Goal: Task Accomplishment & Management: Find specific page/section

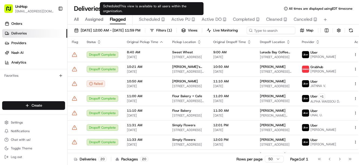
click at [145, 19] on span "Scheduled" at bounding box center [149, 19] width 21 height 6
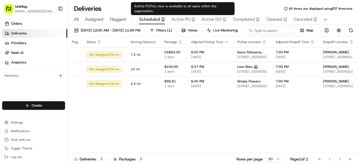
click at [174, 20] on span "Active PU" at bounding box center [180, 19] width 19 height 6
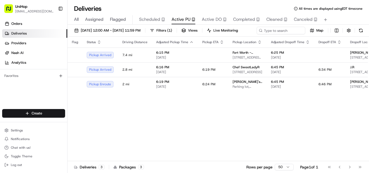
click at [48, 85] on div "Orders Deliveries Providers Nash AI Analytics Favorites" at bounding box center [33, 64] width 67 height 95
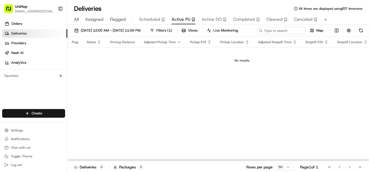
click at [151, 20] on span "Scheduled" at bounding box center [149, 19] width 21 height 6
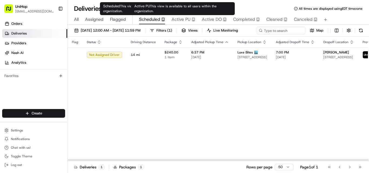
click at [182, 20] on span "Active PU" at bounding box center [180, 19] width 19 height 6
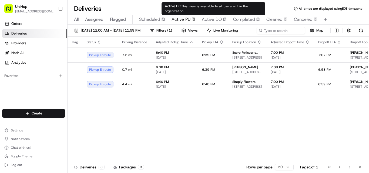
click at [211, 20] on span "Active DO" at bounding box center [212, 19] width 20 height 6
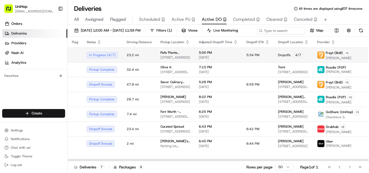
click at [168, 55] on span "Pafe Plants (Calvin) ." at bounding box center [175, 52] width 30 height 4
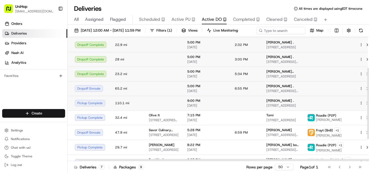
scroll to position [54, 14]
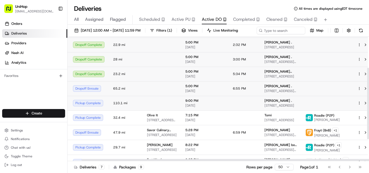
drag, startPoint x: 198, startPoint y: 170, endPoint x: 246, endPoint y: 172, distance: 47.8
click at [246, 161] on div at bounding box center [230, 160] width 299 height 2
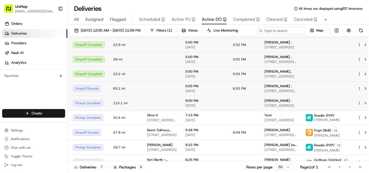
click at [328, 37] on div "Aug 19 2025 12:00 AM - Aug 19 2025 11:59 PM Filters ( 1 ) Views Live Monitoring…" at bounding box center [217, 32] width 301 height 10
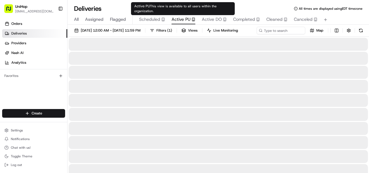
click at [182, 19] on span "Active PU" at bounding box center [180, 19] width 19 height 6
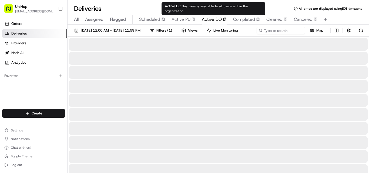
click at [213, 19] on span "Active DO" at bounding box center [212, 19] width 20 height 6
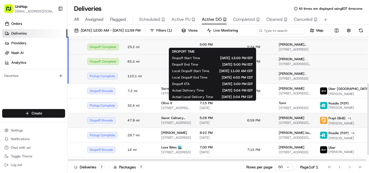
scroll to position [92, 0]
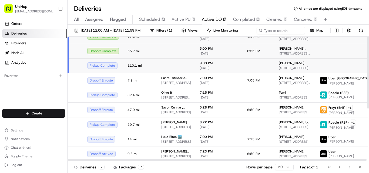
click at [359, 62] on div at bounding box center [368, 99] width 2 height 124
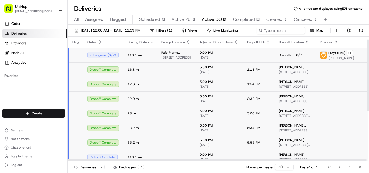
scroll to position [81, 0]
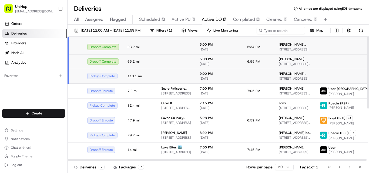
click at [359, 71] on div at bounding box center [368, 99] width 2 height 124
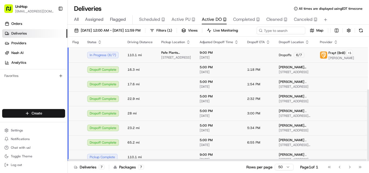
scroll to position [92, 0]
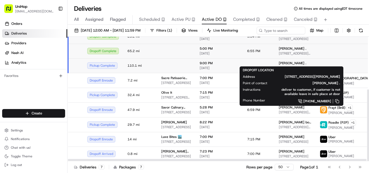
click at [281, 56] on div "Brendan Chan . 247 Miller Ave, DeKalb, IL 60115, USA" at bounding box center [295, 50] width 32 height 9
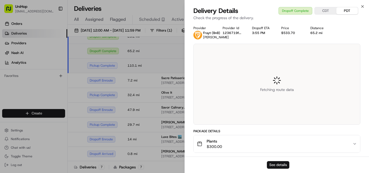
click at [280, 165] on button "See details" at bounding box center [278, 165] width 22 height 8
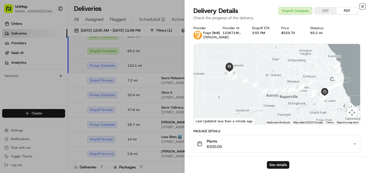
click at [359, 6] on icon "button" at bounding box center [362, 6] width 4 height 4
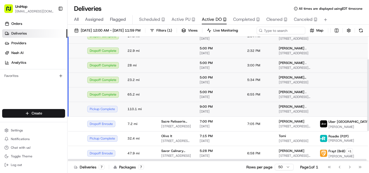
scroll to position [65, 0]
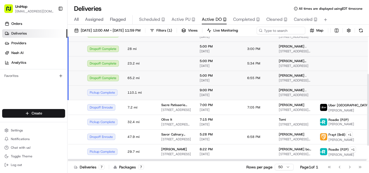
click at [359, 88] on html "UniHop dispatch+e@unihop.app Toggle Sidebar Orders Deliveries Providers Nash AI…" at bounding box center [184, 86] width 369 height 173
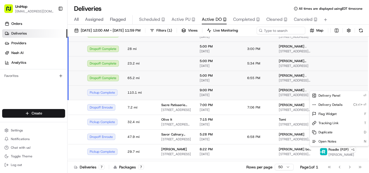
click at [328, 84] on html "UniHop dispatch+e@unihop.app Toggle Sidebar Orders Deliveries Providers Nash AI…" at bounding box center [184, 86] width 369 height 173
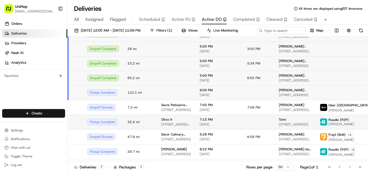
click at [22, 92] on div "Orders Deliveries Providers Nash AI Analytics Favorites" at bounding box center [33, 64] width 67 height 95
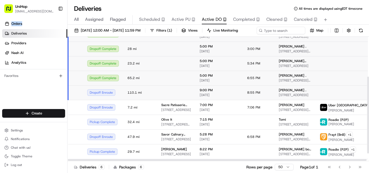
click at [262, 85] on td "6:55 PM" at bounding box center [259, 78] width 32 height 15
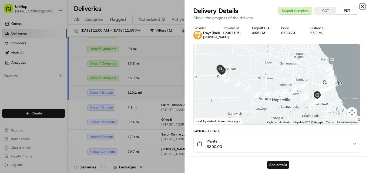
click at [359, 5] on icon "button" at bounding box center [362, 6] width 4 height 4
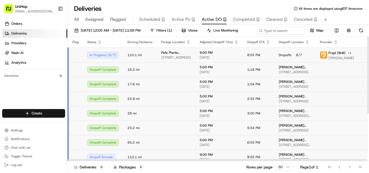
scroll to position [27, 0]
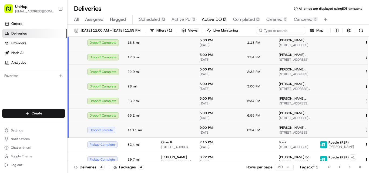
click at [78, 19] on span "All" at bounding box center [76, 19] width 5 height 6
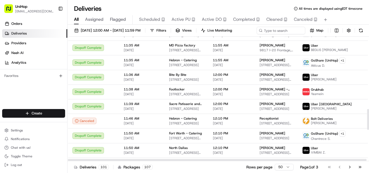
scroll to position [432, 0]
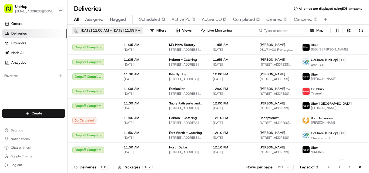
click at [121, 28] on span "Aug 19 2025 12:00 AM - Aug 19 2025 11:59 PM" at bounding box center [111, 30] width 60 height 5
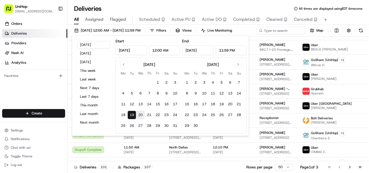
click at [140, 113] on button "20" at bounding box center [140, 115] width 9 height 9
type input "Aug 20, 2025"
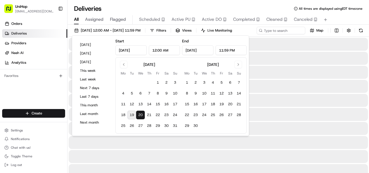
click at [158, 8] on div "Deliveries All times are displayed using EDT timezone" at bounding box center [217, 8] width 301 height 9
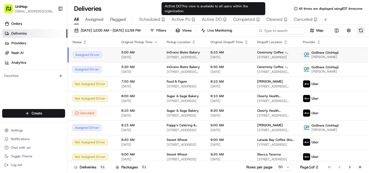
click at [175, 18] on span "Active PU" at bounding box center [180, 19] width 19 height 6
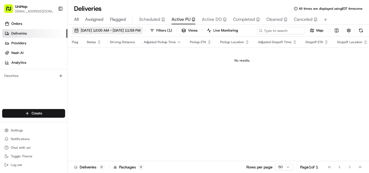
click at [124, 29] on span "[DATE] 12:00 AM - [DATE] 11:59 PM" at bounding box center [111, 30] width 60 height 5
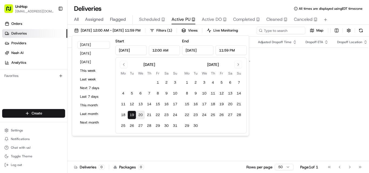
click at [140, 114] on button "20" at bounding box center [140, 115] width 9 height 9
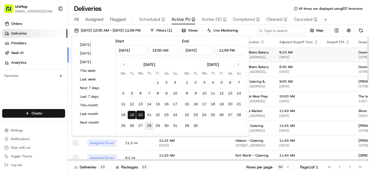
click at [131, 112] on button "19" at bounding box center [131, 115] width 9 height 9
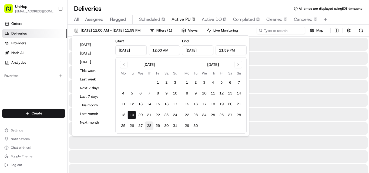
type input "Aug 19, 2025"
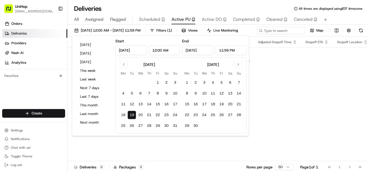
click at [133, 115] on button "19" at bounding box center [131, 115] width 9 height 9
click at [140, 114] on button "20" at bounding box center [140, 115] width 9 height 9
type input "Aug 20, 2025"
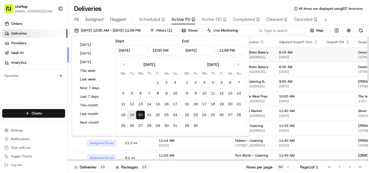
click at [265, 37] on div "Aug 20 2025 12:00 AM - Aug 20 2025 11:59 PM Filters ( 1 ) Views Live Monitoring…" at bounding box center [217, 32] width 301 height 10
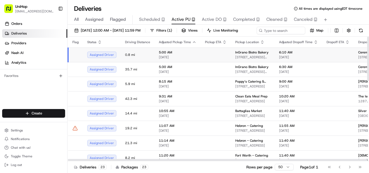
click at [225, 62] on td at bounding box center [216, 55] width 30 height 15
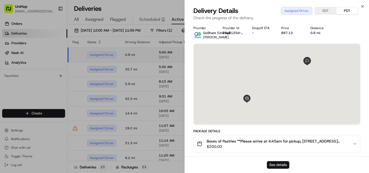
click at [276, 164] on button "See details" at bounding box center [278, 165] width 22 height 8
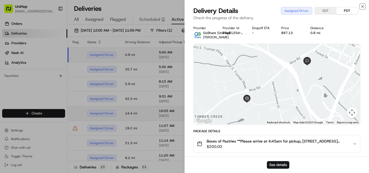
click at [359, 6] on icon "button" at bounding box center [362, 6] width 4 height 4
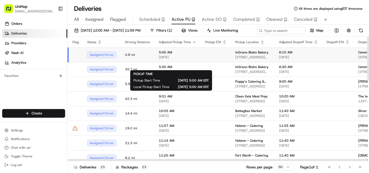
drag, startPoint x: 192, startPoint y: 64, endPoint x: 124, endPoint y: 62, distance: 68.6
click at [124, 62] on td "0.8 mi" at bounding box center [138, 55] width 34 height 15
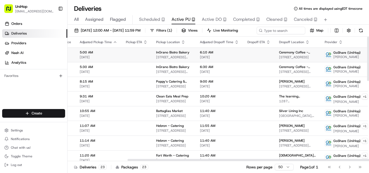
scroll to position [0, 80]
drag, startPoint x: 162, startPoint y: 171, endPoint x: 243, endPoint y: 170, distance: 81.3
click at [240, 161] on div at bounding box center [216, 159] width 299 height 3
click at [145, 62] on td at bounding box center [135, 55] width 30 height 15
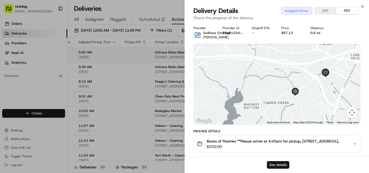
click at [276, 164] on button "See details" at bounding box center [278, 165] width 22 height 8
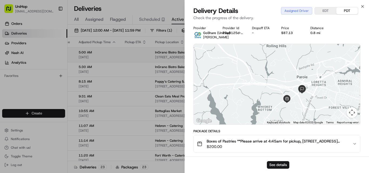
click at [354, 144] on icon "button" at bounding box center [354, 144] width 4 height 4
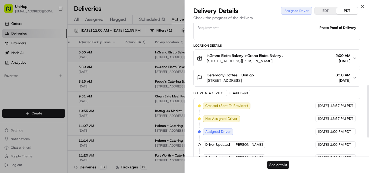
scroll to position [208, 0]
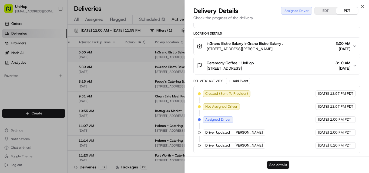
click at [274, 163] on button "See details" at bounding box center [278, 165] width 22 height 8
drag, startPoint x: 362, startPoint y: 5, endPoint x: 276, endPoint y: 51, distance: 97.3
click at [359, 5] on icon "button" at bounding box center [362, 6] width 4 height 4
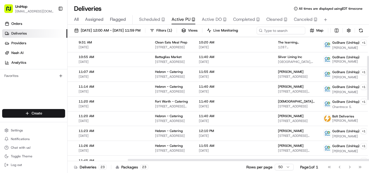
scroll to position [81, 80]
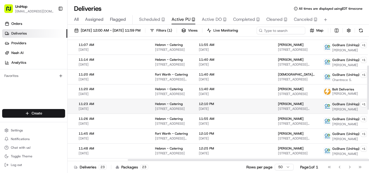
click at [242, 114] on td at bounding box center [258, 106] width 32 height 15
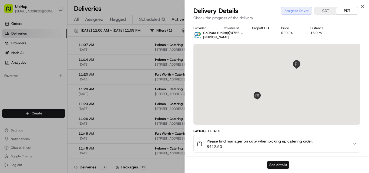
click at [273, 164] on button "See details" at bounding box center [278, 165] width 22 height 8
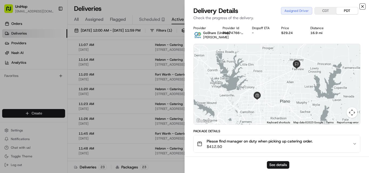
click at [359, 8] on icon "button" at bounding box center [362, 6] width 4 height 4
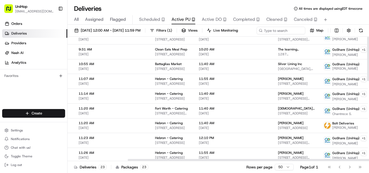
scroll to position [0, 80]
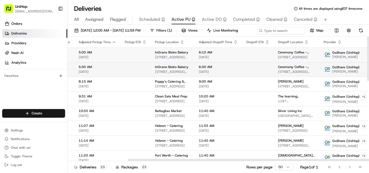
click at [167, 74] on div "InGrano Bistro Bakery 302 Harry S. Truman Pkwy Ste H, Annapolis, MD 21401, USA" at bounding box center [172, 69] width 35 height 9
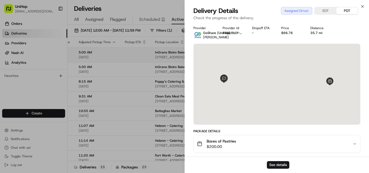
click at [355, 143] on icon "button" at bounding box center [354, 144] width 4 height 4
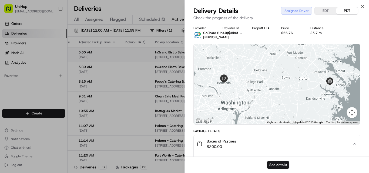
click at [354, 144] on icon "button" at bounding box center [354, 144] width 4 height 4
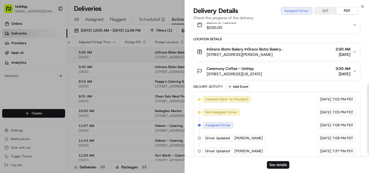
scroll to position [125, 0]
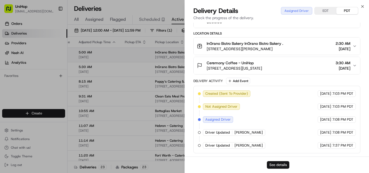
click at [277, 165] on button "See details" at bounding box center [278, 165] width 22 height 8
click at [359, 6] on icon "button" at bounding box center [362, 6] width 4 height 4
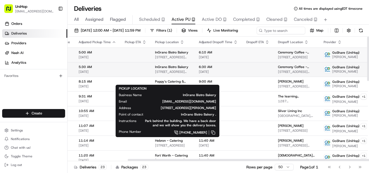
click at [161, 74] on span "302 Harry S. Truman Pkwy Ste H, Annapolis, MD 21401, USA" at bounding box center [172, 72] width 35 height 4
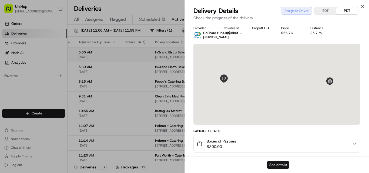
click at [273, 165] on button "See details" at bounding box center [278, 165] width 22 height 8
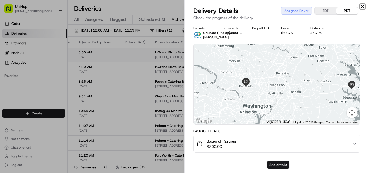
click at [359, 8] on icon "button" at bounding box center [362, 6] width 4 height 4
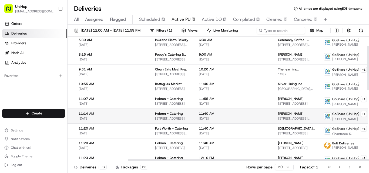
scroll to position [0, 80]
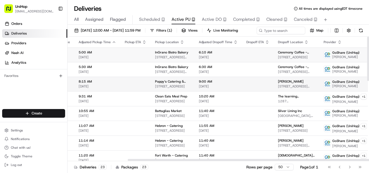
click at [158, 84] on span "Poppy’s Catering & Events (Columbia)" at bounding box center [172, 81] width 35 height 4
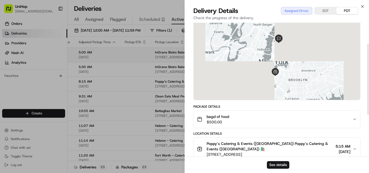
scroll to position [54, 0]
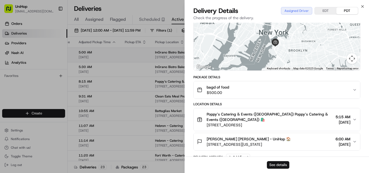
click at [275, 165] on button "See details" at bounding box center [278, 165] width 22 height 8
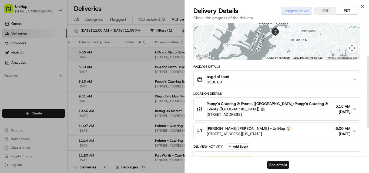
scroll to position [63, 0]
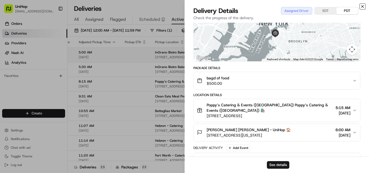
click at [359, 6] on icon "button" at bounding box center [362, 6] width 4 height 4
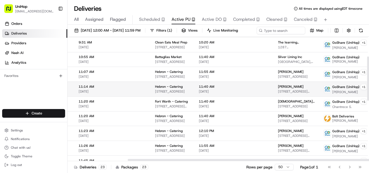
scroll to position [81, 80]
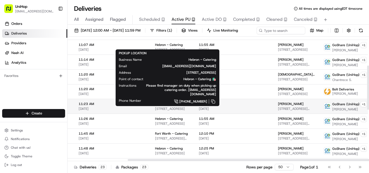
click at [166, 106] on span "Hebron - Catering" at bounding box center [169, 104] width 28 height 4
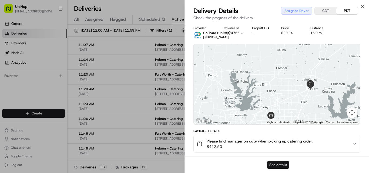
click at [274, 164] on button "See details" at bounding box center [278, 165] width 22 height 8
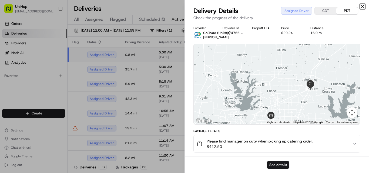
click at [359, 5] on icon "button" at bounding box center [362, 6] width 4 height 4
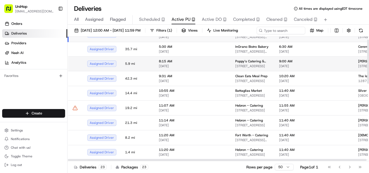
scroll to position [0, 0]
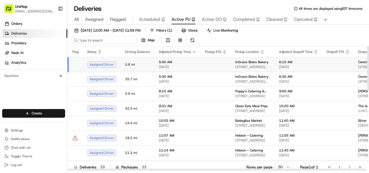
click at [96, 41] on input at bounding box center [104, 40] width 65 height 8
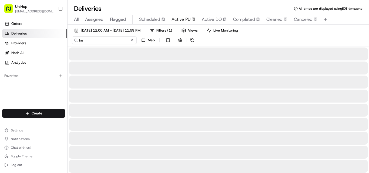
type input "h"
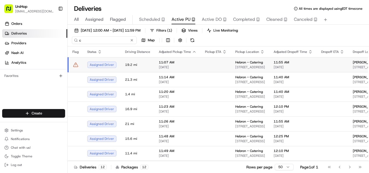
type input "ca"
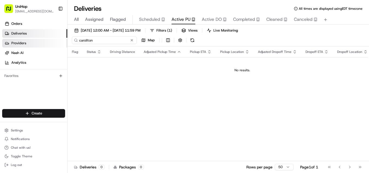
drag, startPoint x: 101, startPoint y: 40, endPoint x: 57, endPoint y: 40, distance: 43.7
click at [57, 40] on div "UniHop dispatch+e@unihop.app Toggle Sidebar Orders Deliveries Providers Nash AI…" at bounding box center [184, 86] width 369 height 173
paste input "Car"
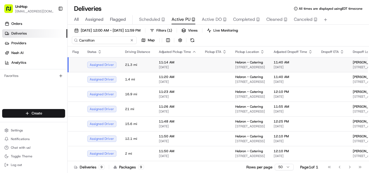
type input "Carrollton"
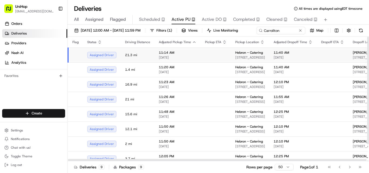
click at [168, 55] on span "11:14 AM" at bounding box center [178, 52] width 38 height 4
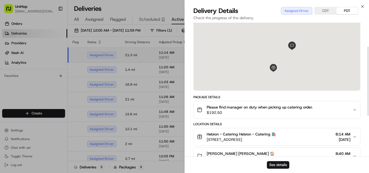
scroll to position [81, 0]
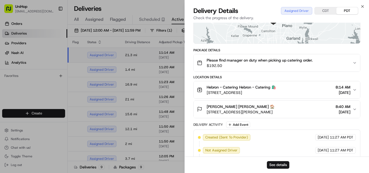
click at [276, 92] on span "3450 E Hebron Pkwy, Carrollton, TX 75010, United States" at bounding box center [241, 92] width 69 height 5
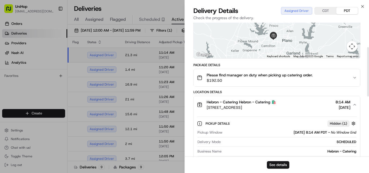
scroll to position [93, 0]
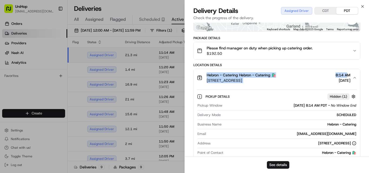
drag, startPoint x: 205, startPoint y: 75, endPoint x: 347, endPoint y: 74, distance: 141.4
click at [347, 74] on div "Hebron - Catering Hebron - Catering 🛍️ 3450 E Hebron Pkwy, Carrollton, TX 75010…" at bounding box center [274, 77] width 155 height 11
click at [323, 8] on button "CDT" at bounding box center [325, 10] width 22 height 7
click at [206, 74] on div "Hebron - Catering Hebron - Catering 🛍️ 3450 E Hebron Pkwy, Carrollton, TX 75010…" at bounding box center [236, 77] width 79 height 11
drag, startPoint x: 206, startPoint y: 74, endPoint x: 351, endPoint y: 75, distance: 145.5
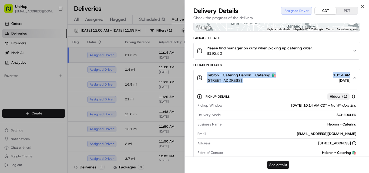
click at [351, 75] on div "Hebron - Catering Hebron - Catering 🛍️ 3450 E Hebron Pkwy, Carrollton, TX 75010…" at bounding box center [274, 77] width 155 height 11
copy div "Hebron - Catering Hebron - Catering 🛍️ 3450 E Hebron Pkwy, Carrollton, TX 75010…"
click at [359, 8] on icon "button" at bounding box center [362, 6] width 4 height 4
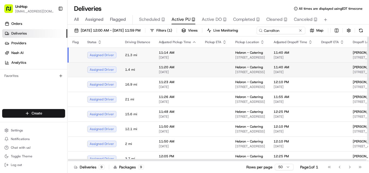
click at [141, 72] on span "1.4 mi" at bounding box center [137, 69] width 25 height 4
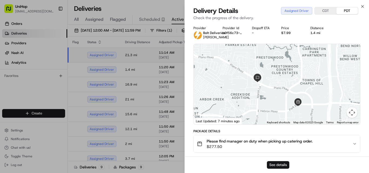
click at [273, 165] on button "See details" at bounding box center [278, 165] width 22 height 8
click at [359, 7] on icon "button" at bounding box center [362, 6] width 4 height 4
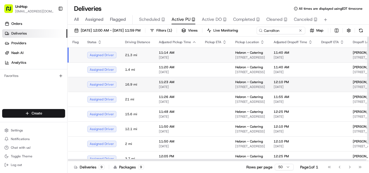
click at [155, 92] on td "11:23 AM Aug 20 2025" at bounding box center [177, 84] width 46 height 15
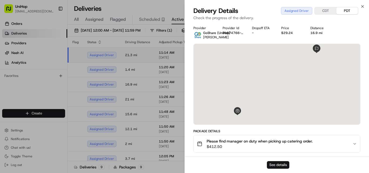
click at [284, 165] on button "See details" at bounding box center [278, 165] width 22 height 8
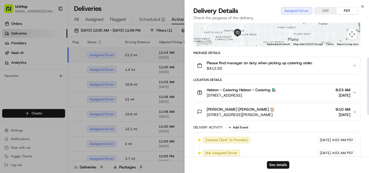
scroll to position [81, 0]
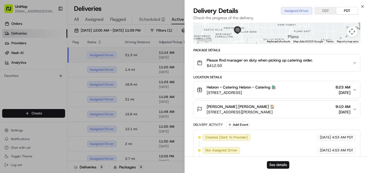
click at [354, 89] on icon "button" at bounding box center [354, 90] width 4 height 4
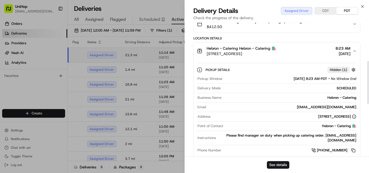
scroll to position [118, 0]
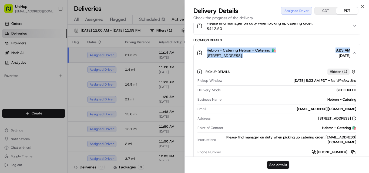
drag, startPoint x: 207, startPoint y: 49, endPoint x: 351, endPoint y: 49, distance: 144.1
click at [351, 49] on div "Hebron - Catering Hebron - Catering 🛍️ 3450 E Hebron Pkwy, Carrollton, TX 75010…" at bounding box center [274, 53] width 155 height 11
copy div "Hebron - Catering Hebron - Catering 🛍️ 3450 E Hebron Pkwy, Carrollton, TX 75010…"
click at [359, 7] on icon "button" at bounding box center [362, 6] width 4 height 4
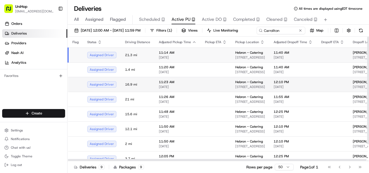
click at [156, 92] on td "11:23 AM Aug 20 2025" at bounding box center [177, 84] width 46 height 15
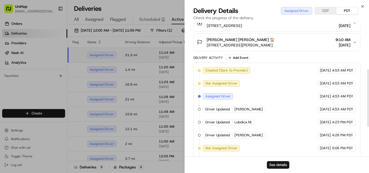
scroll to position [177, 0]
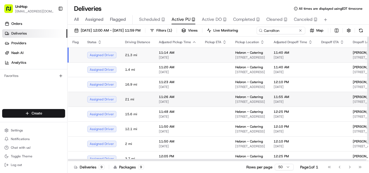
click at [128, 101] on span "21 mi" at bounding box center [137, 99] width 25 height 4
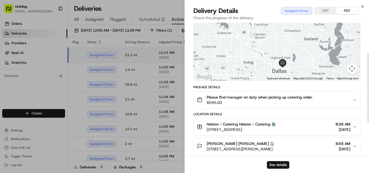
scroll to position [44, 0]
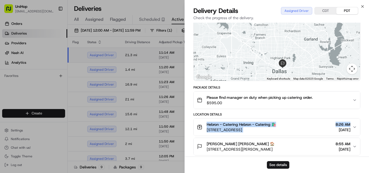
drag, startPoint x: 207, startPoint y: 124, endPoint x: 353, endPoint y: 122, distance: 146.6
click at [353, 122] on button "Hebron - Catering Hebron - Catering 🛍️ 3450 E Hebron Pkwy, Carrollton, TX 75010…" at bounding box center [277, 127] width 166 height 17
copy div "Hebron - Catering Hebron - Catering 🛍️ 3450 E Hebron Pkwy, Carrollton, TX 75010…"
click at [359, 7] on icon "button" at bounding box center [362, 6] width 4 height 4
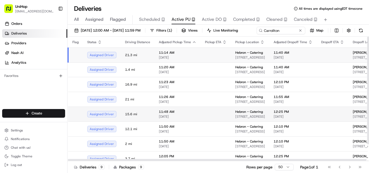
click at [154, 121] on td "11:48 AM Aug 20 2025" at bounding box center [177, 114] width 46 height 15
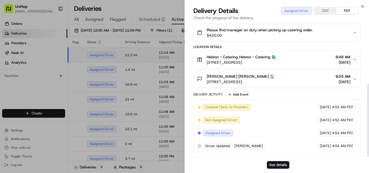
scroll to position [112, 0]
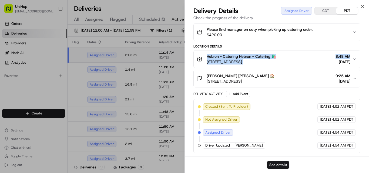
drag, startPoint x: 205, startPoint y: 55, endPoint x: 350, endPoint y: 56, distance: 145.2
click at [350, 56] on div "Hebron - Catering Hebron - Catering 🛍️ 3450 E Hebron Pkwy, Carrollton, TX 75010…" at bounding box center [274, 59] width 155 height 11
copy div "Hebron - Catering Hebron - Catering 🛍️ 3450 E Hebron Pkwy, Carrollton, TX 75010…"
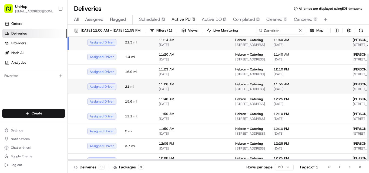
scroll to position [19, 0]
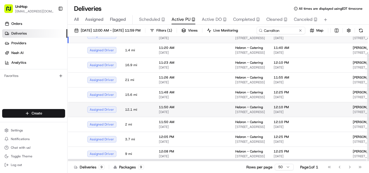
click at [145, 112] on span "12.1 mi" at bounding box center [137, 109] width 25 height 4
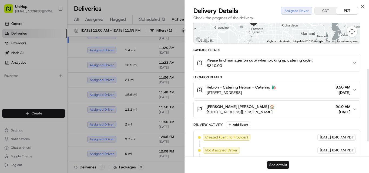
scroll to position [112, 0]
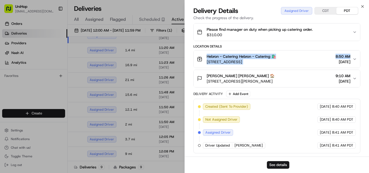
drag, startPoint x: 207, startPoint y: 55, endPoint x: 351, endPoint y: 56, distance: 144.4
click at [351, 56] on div "Hebron - Catering Hebron - Catering 🛍️ 3450 E Hebron Pkwy, Carrollton, TX 75010…" at bounding box center [274, 59] width 155 height 11
copy div "Hebron - Catering Hebron - Catering 🛍️ 3450 E Hebron Pkwy, Carrollton, TX 75010…"
click at [359, 7] on icon "button" at bounding box center [362, 6] width 4 height 4
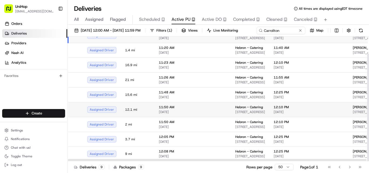
click at [162, 114] on span "Aug 20 2025" at bounding box center [178, 112] width 38 height 4
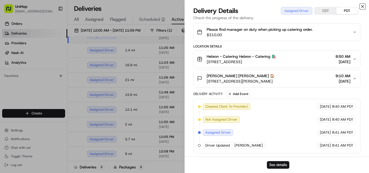
click at [359, 8] on icon "button" at bounding box center [362, 6] width 4 height 4
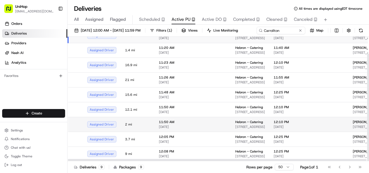
click at [154, 132] on td "11:50 AM Aug 20 2025" at bounding box center [177, 124] width 46 height 15
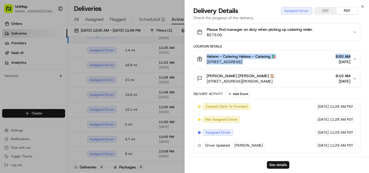
drag, startPoint x: 207, startPoint y: 56, endPoint x: 350, endPoint y: 52, distance: 142.8
click at [350, 52] on button "Hebron - Catering Hebron - Catering 🛍️ 3450 E Hebron Pkwy, Carrollton, TX 75010…" at bounding box center [277, 58] width 166 height 17
copy div "Hebron - Catering Hebron - Catering 🛍️ 3450 E Hebron Pkwy, Carrollton, TX 75010…"
click at [359, 6] on icon "button" at bounding box center [362, 6] width 4 height 4
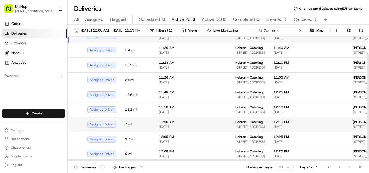
click at [141, 132] on td "2 mi" at bounding box center [138, 124] width 34 height 15
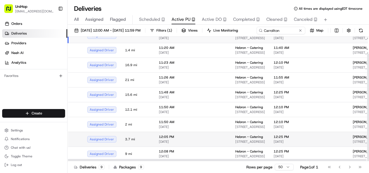
click at [148, 146] on td "3.7 mi" at bounding box center [138, 139] width 34 height 15
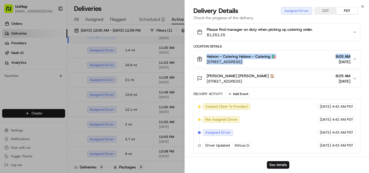
drag, startPoint x: 206, startPoint y: 55, endPoint x: 349, endPoint y: 53, distance: 143.1
click at [349, 53] on button "Hebron - Catering Hebron - Catering 🛍️ 3450 E Hebron Pkwy, Carrollton, TX 75010…" at bounding box center [277, 58] width 166 height 17
copy div "Hebron - Catering Hebron - Catering 🛍️ 3450 E Hebron Pkwy, Carrollton, TX 75010…"
click at [359, 8] on icon "button" at bounding box center [362, 6] width 4 height 4
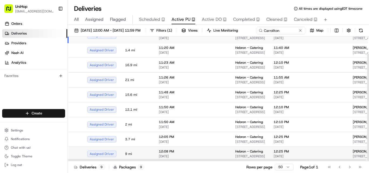
click at [149, 160] on td "9 mi" at bounding box center [138, 154] width 34 height 15
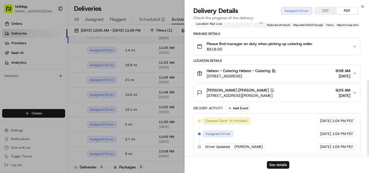
scroll to position [103, 0]
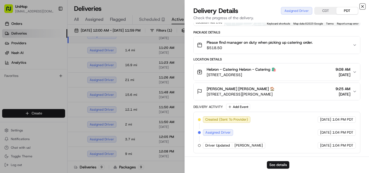
click at [359, 7] on icon "button" at bounding box center [362, 6] width 4 height 4
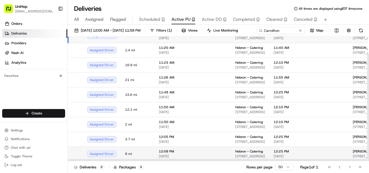
click at [107, 159] on td "Assigned Driver" at bounding box center [102, 154] width 38 height 15
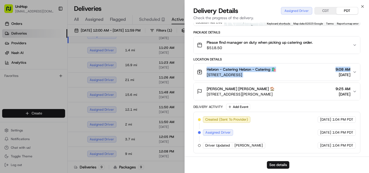
drag, startPoint x: 206, startPoint y: 69, endPoint x: 352, endPoint y: 70, distance: 146.0
click at [352, 70] on div "Hebron - Catering Hebron - Catering 🛍️ 3450 E Hebron Pkwy, Carrollton, TX 75010…" at bounding box center [274, 72] width 155 height 11
copy div "Hebron - Catering Hebron - Catering 🛍️ 3450 E Hebron Pkwy, Carrollton, TX 75010…"
click at [359, 6] on icon "button" at bounding box center [362, 6] width 4 height 4
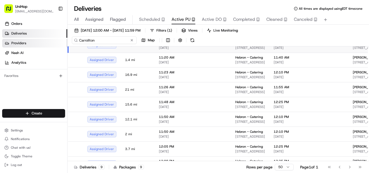
drag, startPoint x: 99, startPoint y: 40, endPoint x: 63, endPoint y: 40, distance: 36.7
click at [63, 40] on div "UniHop dispatch+e@unihop.app Toggle Sidebar Orders Deliveries Providers Nash AI…" at bounding box center [184, 86] width 369 height 173
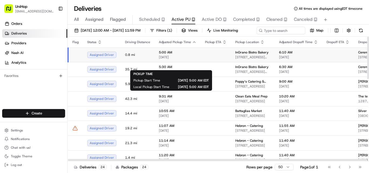
click at [172, 59] on span "Aug 20 2025" at bounding box center [178, 57] width 38 height 4
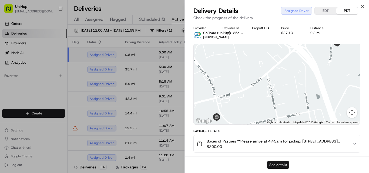
click at [276, 164] on button "See details" at bounding box center [278, 165] width 22 height 8
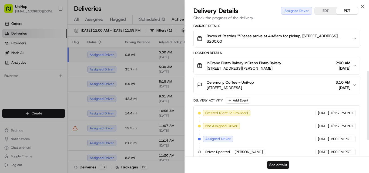
scroll to position [71, 0]
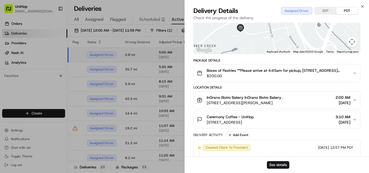
click at [329, 12] on button "EDT" at bounding box center [325, 10] width 22 height 7
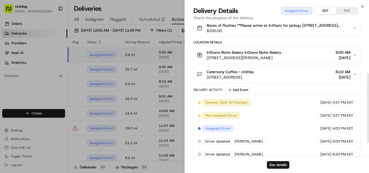
scroll to position [125, 0]
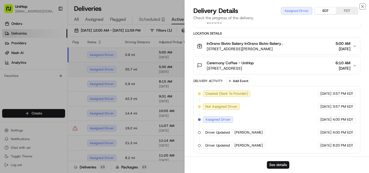
drag, startPoint x: 363, startPoint y: 5, endPoint x: 187, endPoint y: 83, distance: 192.1
click at [359, 4] on icon "button" at bounding box center [362, 6] width 4 height 4
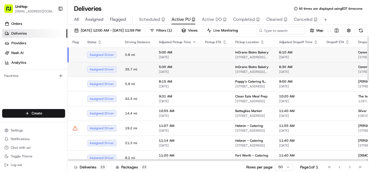
click at [171, 69] on span "5:30 AM" at bounding box center [178, 67] width 38 height 4
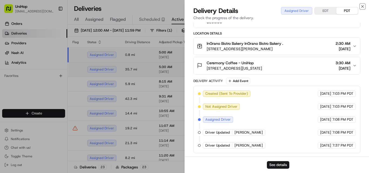
click at [359, 6] on icon "button" at bounding box center [362, 6] width 4 height 4
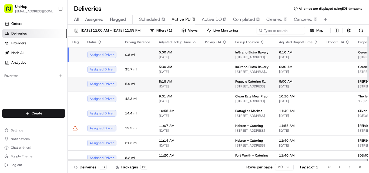
click at [185, 84] on span "8:15 AM" at bounding box center [178, 81] width 38 height 4
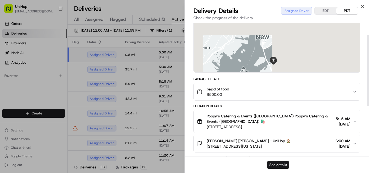
scroll to position [117, 0]
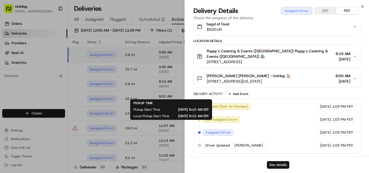
click at [276, 165] on button "See details" at bounding box center [278, 165] width 22 height 8
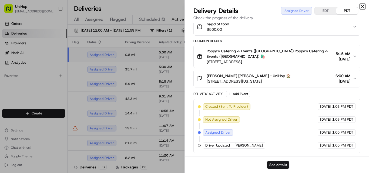
click at [359, 6] on icon "button" at bounding box center [362, 6] width 4 height 4
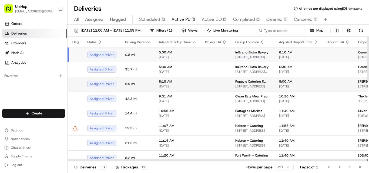
click at [224, 91] on td at bounding box center [216, 84] width 30 height 15
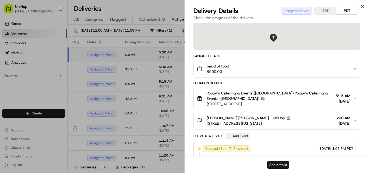
scroll to position [81, 0]
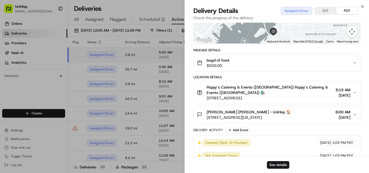
click at [327, 11] on button "EDT" at bounding box center [325, 10] width 22 height 7
click at [359, 6] on icon "button" at bounding box center [362, 6] width 4 height 4
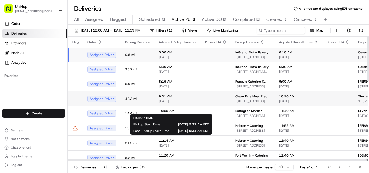
click at [174, 103] on span "Aug 20 2025" at bounding box center [178, 101] width 38 height 4
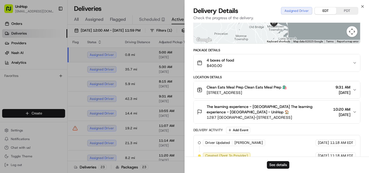
click at [328, 13] on button "EDT" at bounding box center [325, 10] width 22 height 7
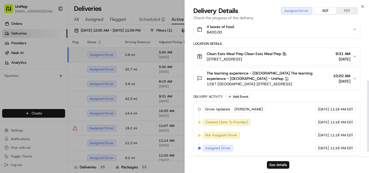
scroll to position [117, 0]
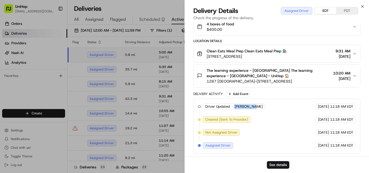
drag, startPoint x: 235, startPoint y: 108, endPoint x: 257, endPoint y: 107, distance: 22.7
click at [257, 107] on div "Driver Updated Ramon E R. GoShare (UniHop) Aug 17 2025 11:18 AM EDT Created (Se…" at bounding box center [277, 125] width 158 height 45
click at [359, 6] on icon "button" at bounding box center [362, 6] width 4 height 4
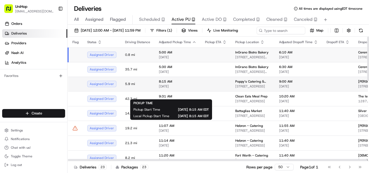
click at [166, 89] on div "8:15 AM Aug 20 2025" at bounding box center [178, 83] width 38 height 9
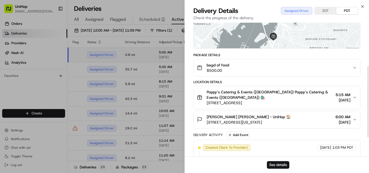
scroll to position [81, 0]
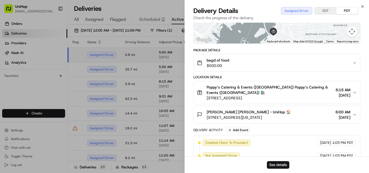
drag, startPoint x: 207, startPoint y: 98, endPoint x: 273, endPoint y: 100, distance: 66.7
click at [273, 100] on span "189 Columbia St, Brooklyn, NY 11231, USA" at bounding box center [270, 97] width 127 height 5
click at [219, 98] on span "189 Columbia St, Brooklyn, NY 11231, USA" at bounding box center [270, 97] width 127 height 5
drag, startPoint x: 216, startPoint y: 99, endPoint x: 253, endPoint y: 99, distance: 36.4
click at [253, 99] on span "189 Columbia St, Brooklyn, NY 11231, USA" at bounding box center [270, 97] width 127 height 5
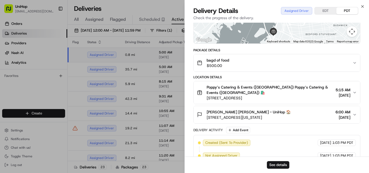
copy span "Columbia St, Brooklyn"
drag, startPoint x: 221, startPoint y: 119, endPoint x: 251, endPoint y: 120, distance: 30.3
click at [251, 120] on button "Jeff DuBois Jeff DuBois - UniHop 🏠 208 W 30th St, New York, NY 10001, USA 6:00 …" at bounding box center [277, 114] width 166 height 17
copy span "30th St, New York"
click at [324, 9] on button "EDT" at bounding box center [325, 10] width 22 height 7
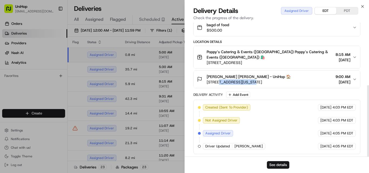
scroll to position [117, 0]
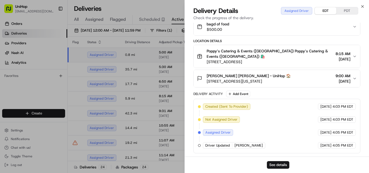
click at [353, 55] on icon "button" at bounding box center [354, 56] width 4 height 4
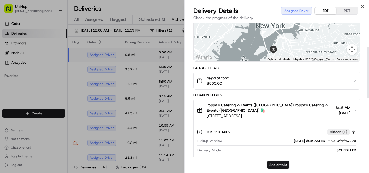
scroll to position [9, 0]
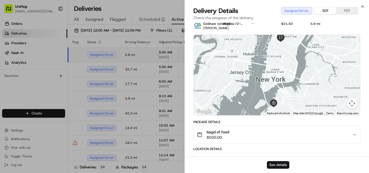
click at [275, 163] on button "See details" at bounding box center [278, 165] width 22 height 8
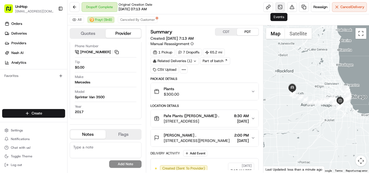
click at [278, 9] on link at bounding box center [280, 7] width 10 height 10
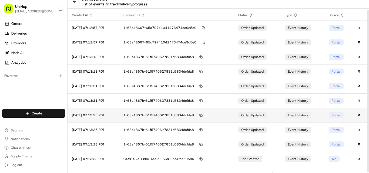
scroll to position [11, 0]
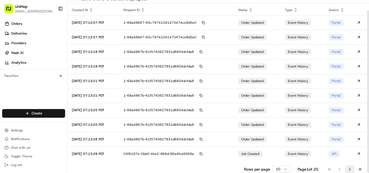
click at [350, 168] on button "Go to next page" at bounding box center [349, 169] width 9 height 8
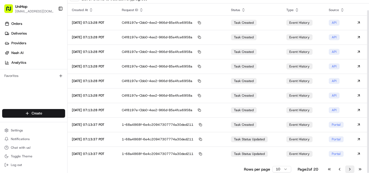
click at [348, 168] on button "Go to next page" at bounding box center [349, 169] width 9 height 8
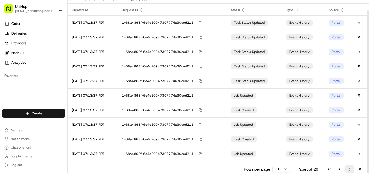
click at [349, 170] on button "Go to next page" at bounding box center [349, 169] width 9 height 8
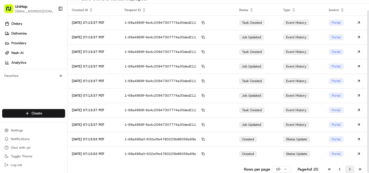
click at [349, 169] on button "Go to next page" at bounding box center [349, 169] width 9 height 8
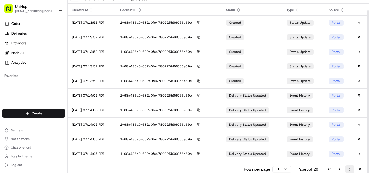
click at [350, 169] on button "Go to next page" at bounding box center [349, 169] width 9 height 8
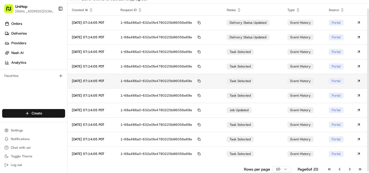
scroll to position [0, 0]
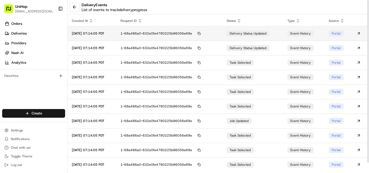
click at [269, 36] on div "delivery status updated" at bounding box center [247, 34] width 43 height 6
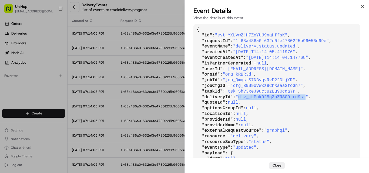
drag, startPoint x: 237, startPoint y: 96, endPoint x: 296, endPoint y: 98, distance: 58.9
click at [298, 97] on span ""dlv_jLPok925qZbZRSG9rrd9sr"" at bounding box center [271, 97] width 73 height 5
copy span "dlv_jLPok925qZbZRSG9rrd9sr"
drag, startPoint x: 361, startPoint y: 7, endPoint x: 231, endPoint y: 41, distance: 134.2
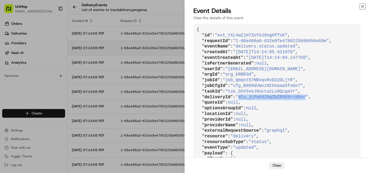
click at [361, 7] on icon "button" at bounding box center [362, 6] width 4 height 4
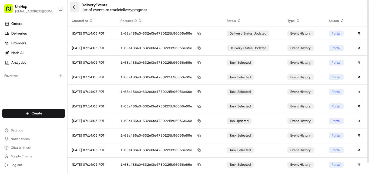
click at [76, 8] on button at bounding box center [75, 7] width 10 height 10
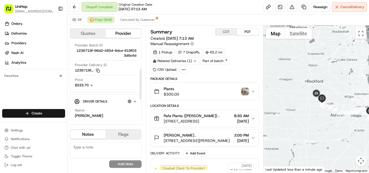
scroll to position [44, 0]
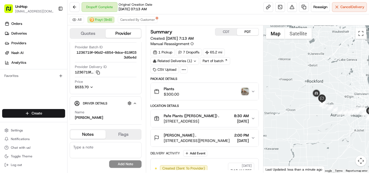
drag, startPoint x: 40, startPoint y: 94, endPoint x: 42, endPoint y: 93, distance: 3.1
click at [40, 94] on div "Orders Deliveries Providers Nash AI Analytics Favorites" at bounding box center [33, 64] width 67 height 95
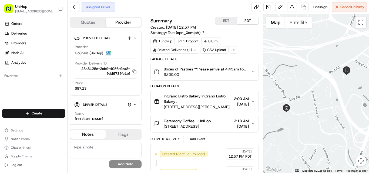
scroll to position [66, 0]
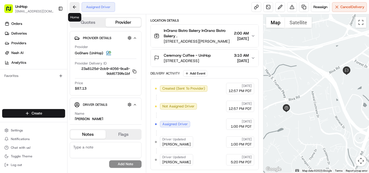
click at [74, 8] on button at bounding box center [75, 7] width 10 height 10
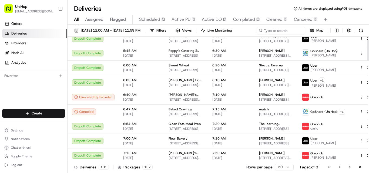
scroll to position [81, 0]
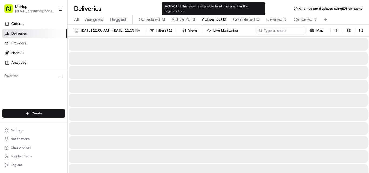
click at [206, 19] on span "Active DO" at bounding box center [212, 19] width 20 height 6
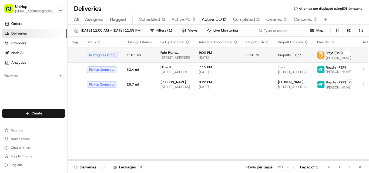
click at [144, 57] on span "110.1 mi" at bounding box center [139, 55] width 25 height 4
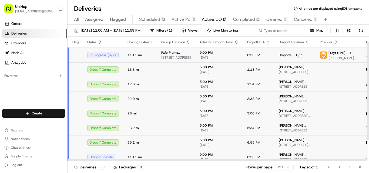
scroll to position [33, 0]
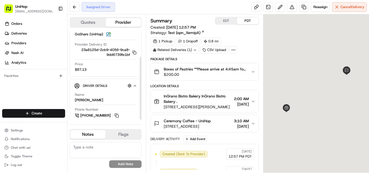
scroll to position [38, 0]
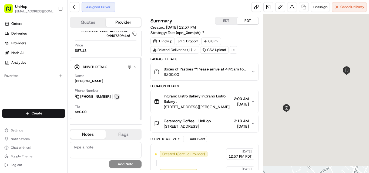
click at [119, 97] on button at bounding box center [117, 97] width 6 height 6
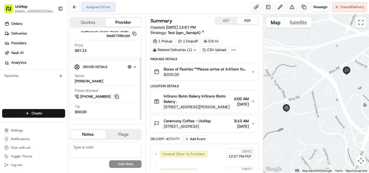
click at [117, 96] on button at bounding box center [117, 97] width 6 height 6
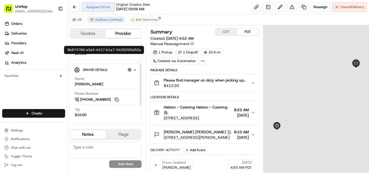
scroll to position [66, 0]
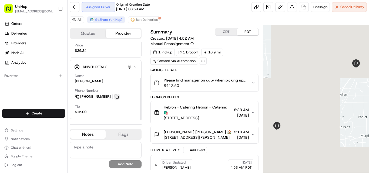
click at [117, 98] on button at bounding box center [117, 97] width 6 height 6
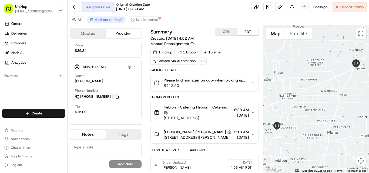
scroll to position [0, 0]
click at [201, 119] on span "[STREET_ADDRESS]" at bounding box center [198, 117] width 68 height 5
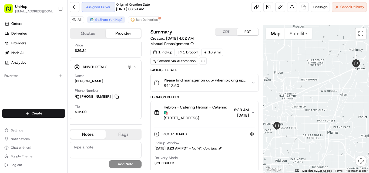
click at [252, 114] on icon "button" at bounding box center [253, 112] width 4 height 4
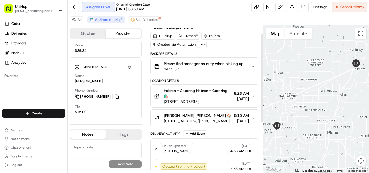
scroll to position [13, 0]
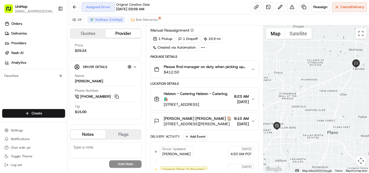
drag, startPoint x: 203, startPoint y: 103, endPoint x: 222, endPoint y: 105, distance: 18.8
click at [222, 105] on span "[STREET_ADDRESS]" at bounding box center [198, 104] width 68 height 5
copy span "[GEOGRAPHIC_DATA],"
click at [252, 98] on icon "button" at bounding box center [253, 99] width 4 height 4
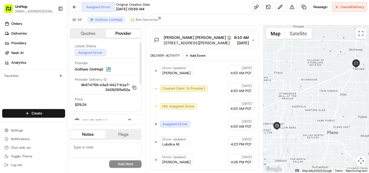
scroll to position [0, 0]
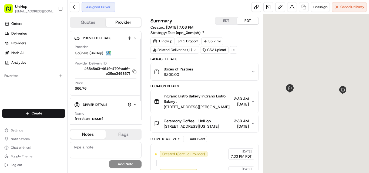
scroll to position [38, 0]
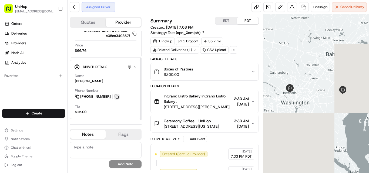
click at [117, 96] on button at bounding box center [117, 97] width 6 height 6
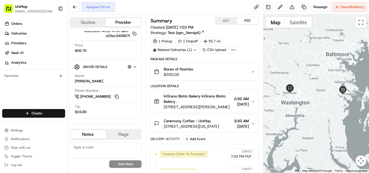
scroll to position [0, 0]
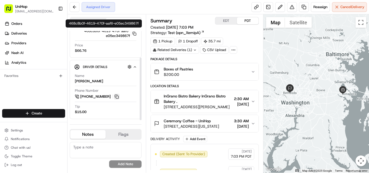
click at [116, 96] on button at bounding box center [117, 97] width 6 height 6
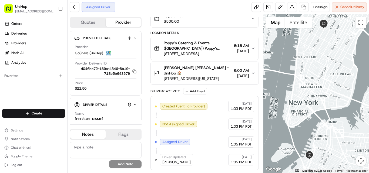
click at [254, 48] on icon "button" at bounding box center [253, 48] width 2 height 1
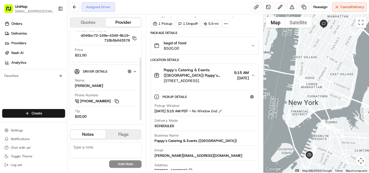
scroll to position [38, 0]
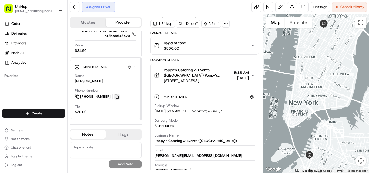
click at [116, 94] on button at bounding box center [117, 97] width 6 height 6
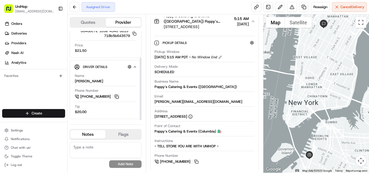
click at [117, 97] on button at bounding box center [117, 97] width 6 height 6
click at [84, 170] on div "Quotes Provider Provider Details Hidden ( 4 ) Provider GoShare (UniHop) Provide…" at bounding box center [106, 93] width 78 height 158
click at [116, 95] on button at bounding box center [117, 97] width 6 height 6
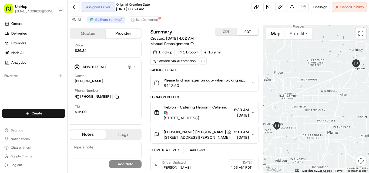
click at [225, 30] on button "CDT" at bounding box center [226, 31] width 22 height 7
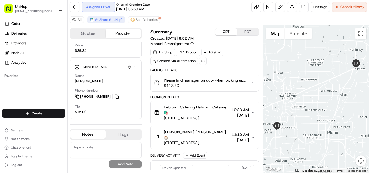
click at [253, 113] on icon "button" at bounding box center [253, 112] width 2 height 1
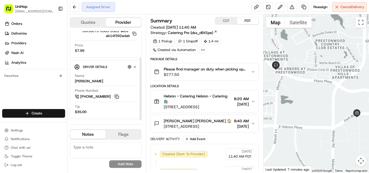
click at [117, 97] on button at bounding box center [117, 97] width 6 height 6
drag, startPoint x: 163, startPoint y: 94, endPoint x: 252, endPoint y: 99, distance: 88.7
click at [252, 99] on button "Hebron - Catering Hebron - Catering 🛍️ [STREET_ADDRESS] 8:20 AM [DATE]" at bounding box center [205, 101] width 108 height 23
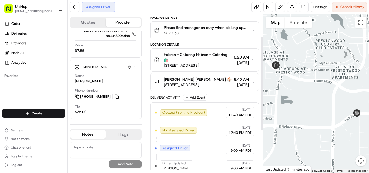
scroll to position [26, 0]
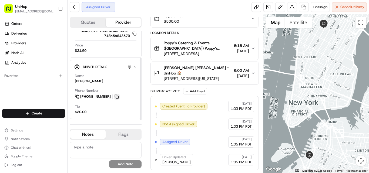
click at [116, 96] on button at bounding box center [117, 97] width 6 height 6
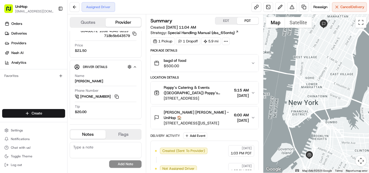
click at [226, 20] on button "EDT" at bounding box center [226, 20] width 22 height 7
click at [74, 7] on button at bounding box center [75, 7] width 10 height 10
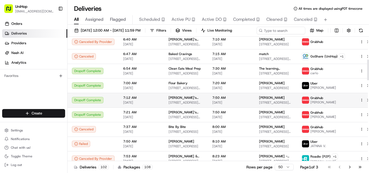
scroll to position [189, 0]
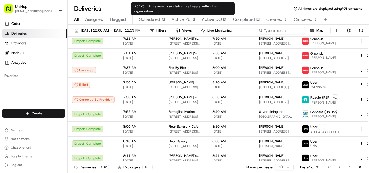
click at [182, 19] on span "Active PU" at bounding box center [180, 19] width 19 height 6
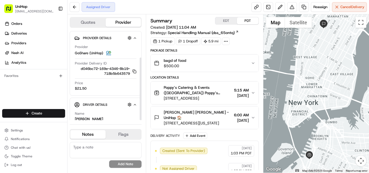
scroll to position [38, 0]
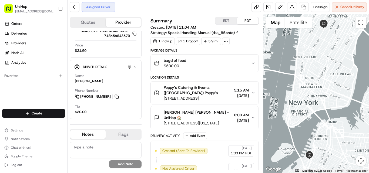
click at [252, 64] on icon "button" at bounding box center [253, 63] width 4 height 4
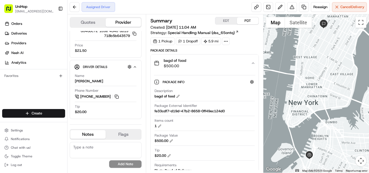
click at [253, 64] on icon "button" at bounding box center [253, 63] width 4 height 4
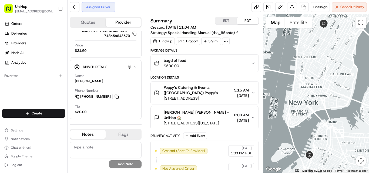
click at [252, 93] on icon "button" at bounding box center [253, 93] width 4 height 4
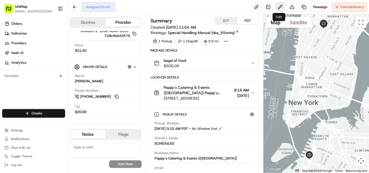
click at [275, 6] on button at bounding box center [280, 7] width 10 height 10
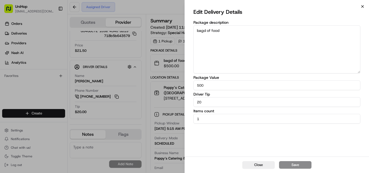
click at [361, 5] on icon "button" at bounding box center [362, 6] width 4 height 4
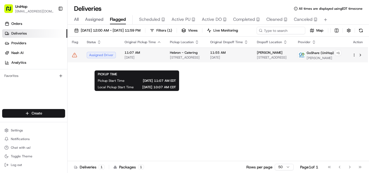
click at [143, 55] on span "11:07 AM" at bounding box center [142, 52] width 37 height 4
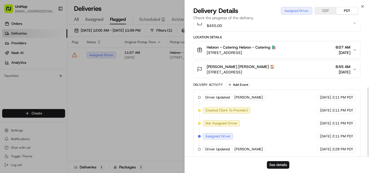
scroll to position [125, 0]
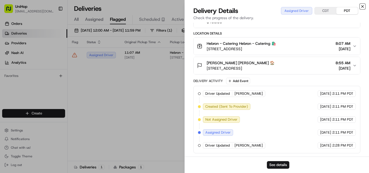
click at [362, 6] on icon "button" at bounding box center [362, 6] width 4 height 4
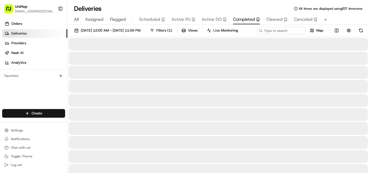
click at [239, 21] on span "Completed" at bounding box center [244, 19] width 22 height 6
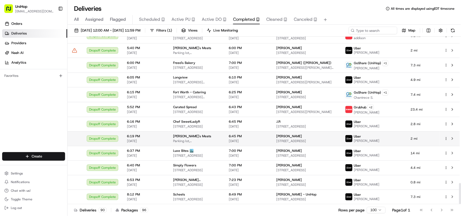
scroll to position [1163, 0]
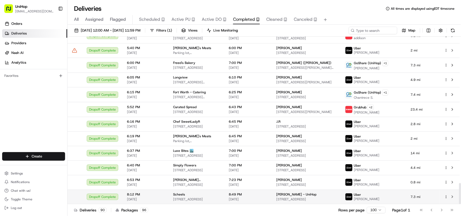
click at [104, 173] on div "Dropoff Complete" at bounding box center [103, 197] width 32 height 6
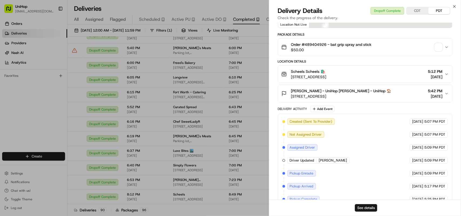
scroll to position [152, 0]
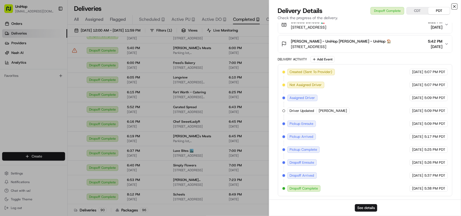
click at [368, 8] on icon "button" at bounding box center [454, 6] width 4 height 4
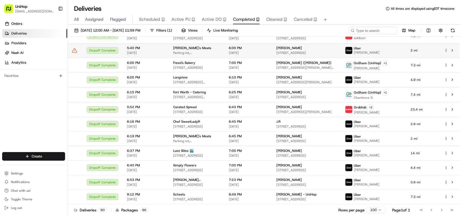
click at [145, 52] on span "[DATE]" at bounding box center [146, 53] width 38 height 4
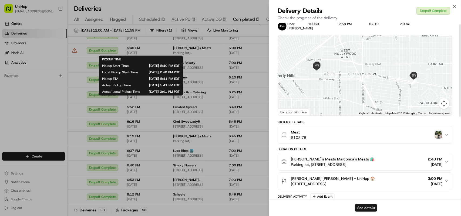
scroll to position [0, 0]
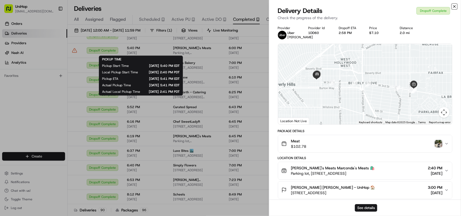
click at [368, 6] on icon "button" at bounding box center [454, 6] width 4 height 4
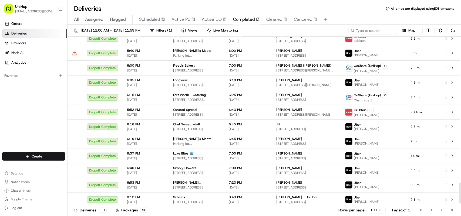
scroll to position [1163, 0]
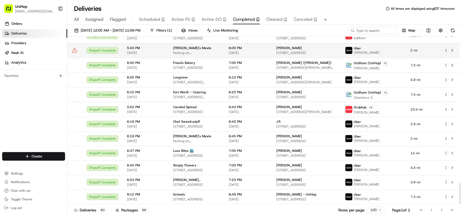
click at [138, 49] on span "5:40 PM" at bounding box center [146, 48] width 38 height 4
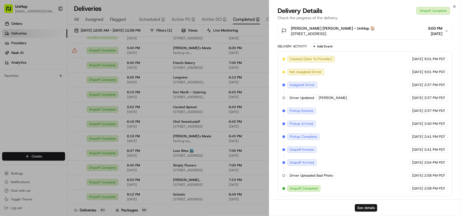
scroll to position [0, 0]
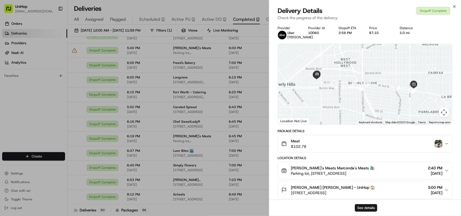
click at [364, 211] on button "See details" at bounding box center [366, 208] width 22 height 8
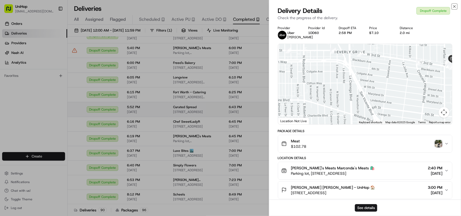
drag, startPoint x: 452, startPoint y: 5, endPoint x: 177, endPoint y: 116, distance: 296.7
click at [452, 6] on icon "button" at bounding box center [454, 6] width 4 height 4
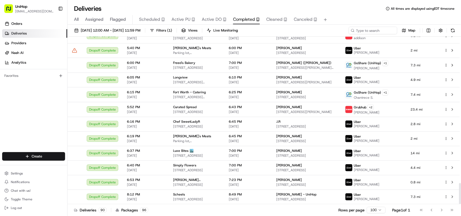
click at [119, 19] on span "Flagged" at bounding box center [118, 19] width 16 height 6
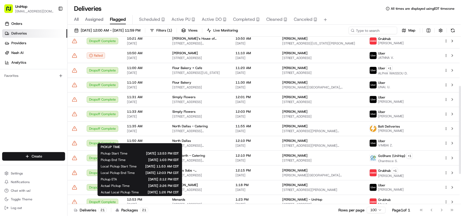
scroll to position [150, 0]
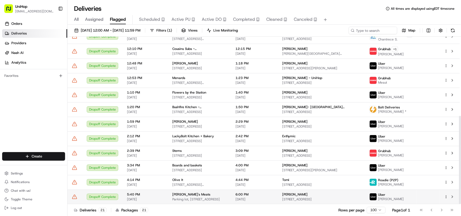
click at [106, 197] on div "Dropoff Complete" at bounding box center [103, 197] width 32 height 6
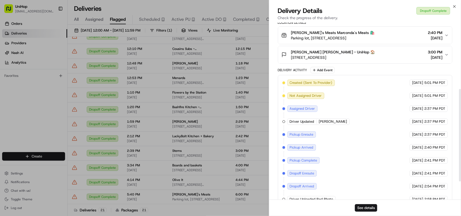
scroll to position [161, 0]
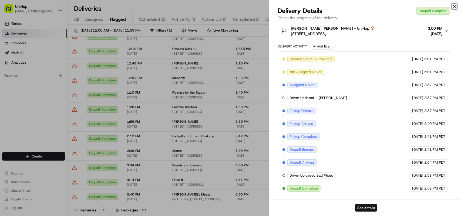
click at [453, 6] on icon "button" at bounding box center [454, 6] width 4 height 4
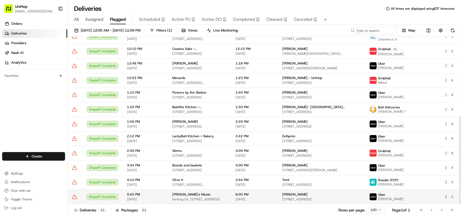
click at [120, 198] on td "Dropoff Complete" at bounding box center [102, 197] width 40 height 15
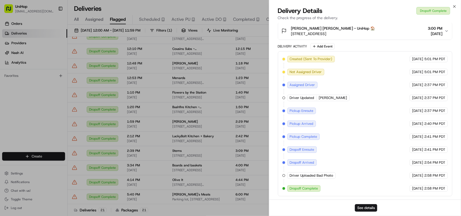
click at [327, 177] on span "Driver Uploaded Bad Photo" at bounding box center [311, 175] width 43 height 5
click at [444, 29] on icon "button" at bounding box center [446, 31] width 4 height 4
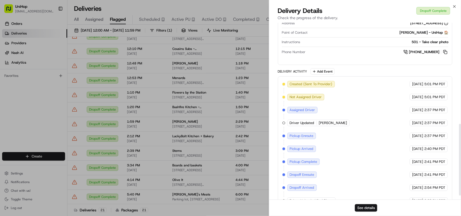
scroll to position [260, 0]
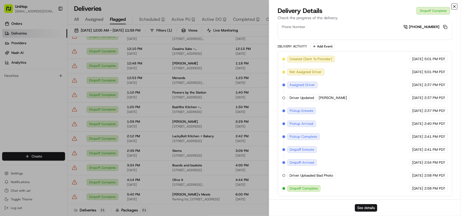
click at [456, 6] on icon "button" at bounding box center [454, 6] width 4 height 4
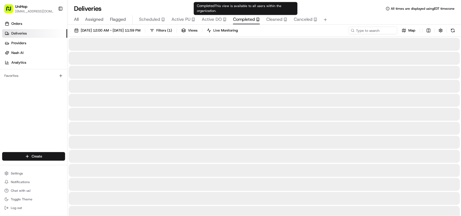
click at [250, 21] on span "Completed" at bounding box center [244, 19] width 22 height 6
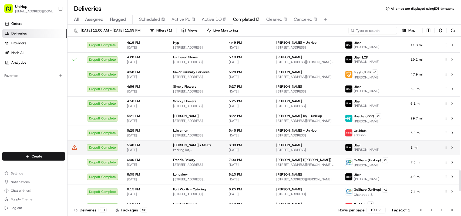
scroll to position [1062, 0]
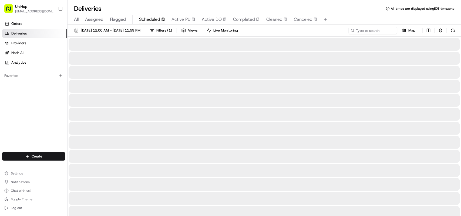
click at [147, 16] on span "Scheduled" at bounding box center [149, 19] width 21 height 6
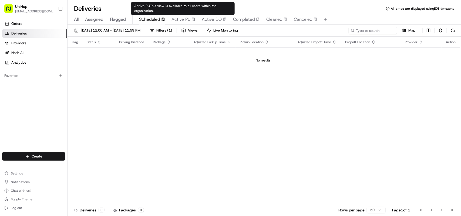
click at [183, 18] on span "Active PU" at bounding box center [180, 19] width 19 height 6
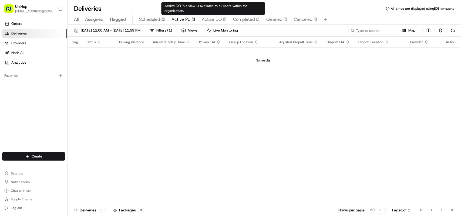
click at [207, 16] on span "Active DO" at bounding box center [212, 19] width 20 height 6
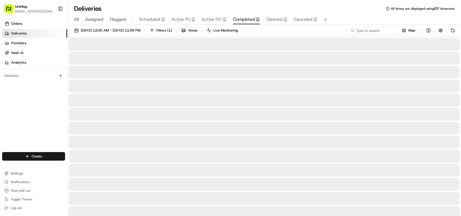
click at [240, 18] on span "Completed" at bounding box center [244, 19] width 22 height 6
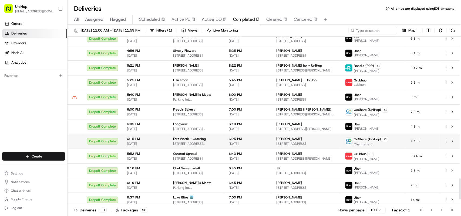
scroll to position [1163, 0]
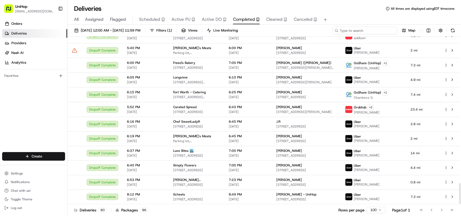
click at [372, 30] on input at bounding box center [364, 31] width 65 height 8
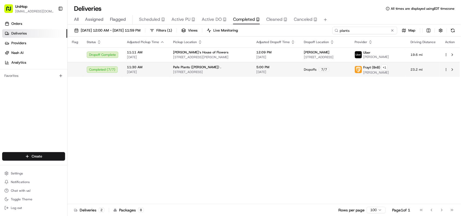
type input "plants"
click at [209, 72] on span "6633 W 75th St, Bedford Park, IL 60638, US" at bounding box center [210, 72] width 75 height 4
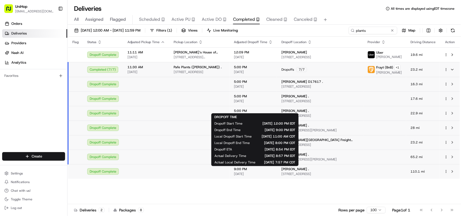
click at [255, 173] on span "Aug 19 2025" at bounding box center [253, 174] width 39 height 4
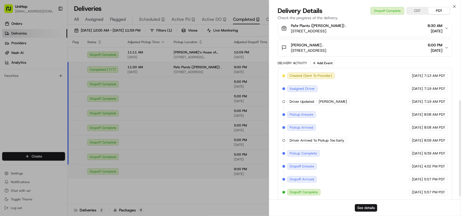
scroll to position [148, 0]
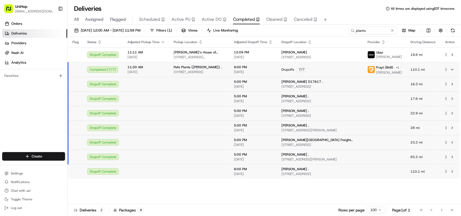
click at [241, 154] on span "5:00 PM" at bounding box center [253, 155] width 39 height 4
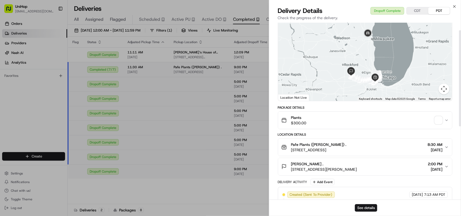
scroll to position [34, 0]
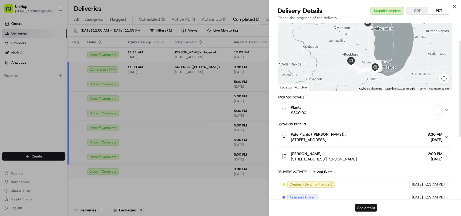
click at [363, 208] on button "See details" at bounding box center [366, 208] width 22 height 8
click at [457, 5] on div "Close Delivery Details Dropoff Complete CDT PDT Check the progress of the deliv…" at bounding box center [365, 108] width 192 height 216
click at [454, 7] on icon "button" at bounding box center [454, 6] width 4 height 4
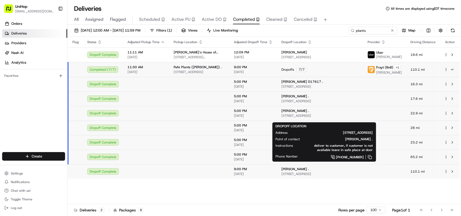
click at [335, 172] on span "13135 Watertown Plank Rd #302, Elm Grove, WI 53122, USA" at bounding box center [319, 174] width 77 height 4
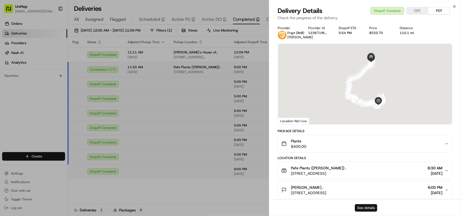
click at [367, 205] on button "See details" at bounding box center [366, 208] width 22 height 8
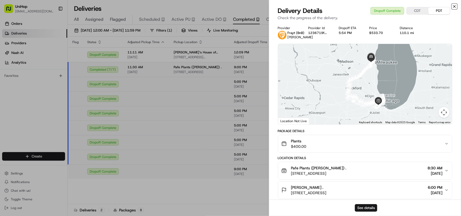
click at [453, 5] on icon "button" at bounding box center [454, 6] width 4 height 4
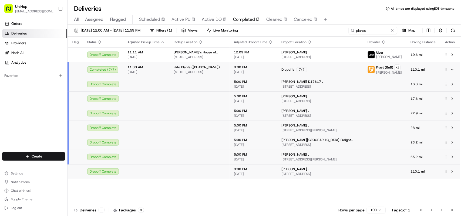
click at [251, 171] on span "9:00 PM" at bounding box center [253, 169] width 39 height 4
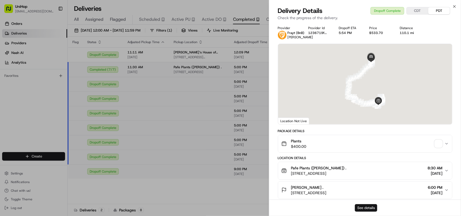
click at [363, 211] on button "See details" at bounding box center [366, 208] width 22 height 8
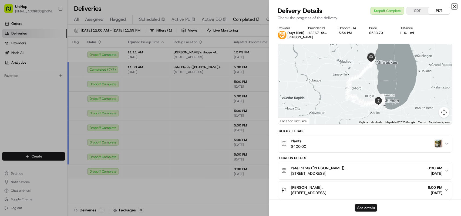
click at [455, 8] on icon "button" at bounding box center [454, 6] width 4 height 4
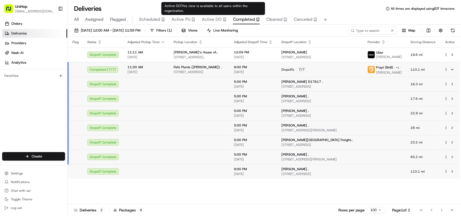
click at [211, 18] on span "Active DO" at bounding box center [212, 19] width 20 height 6
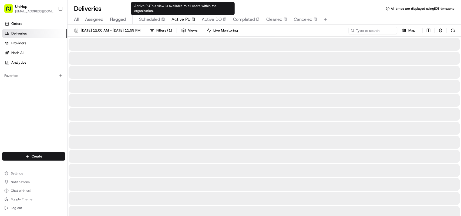
click at [173, 21] on span "Active PU" at bounding box center [180, 19] width 19 height 6
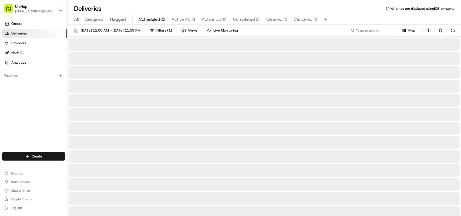
click at [148, 21] on span "Scheduled" at bounding box center [149, 19] width 21 height 6
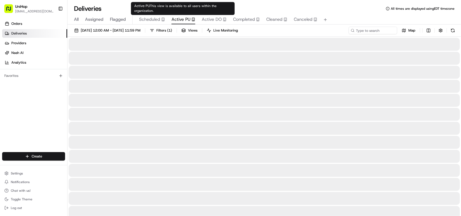
click at [192, 21] on icon "button" at bounding box center [193, 20] width 4 height 4
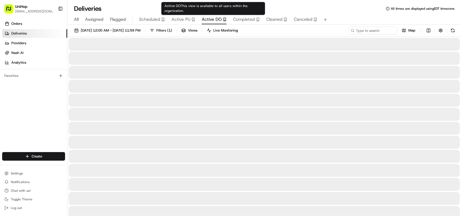
click at [215, 16] on span "Active DO" at bounding box center [212, 19] width 20 height 6
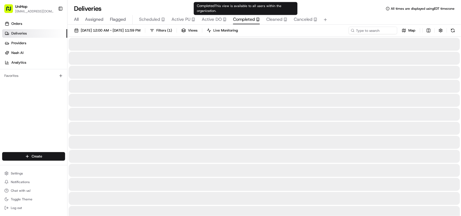
click at [237, 20] on span "Completed" at bounding box center [244, 19] width 22 height 6
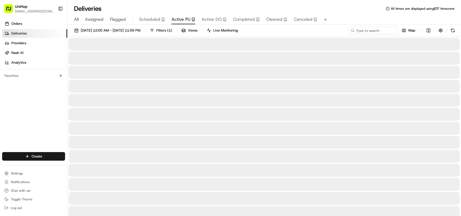
click at [176, 19] on span "Active PU" at bounding box center [180, 19] width 19 height 6
click at [211, 19] on span "Active DO" at bounding box center [212, 19] width 20 height 6
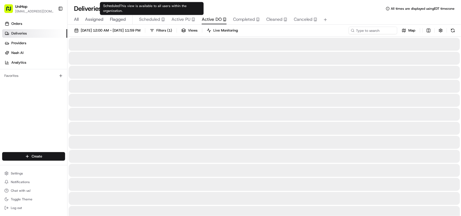
click at [150, 18] on span "Scheduled" at bounding box center [149, 19] width 21 height 6
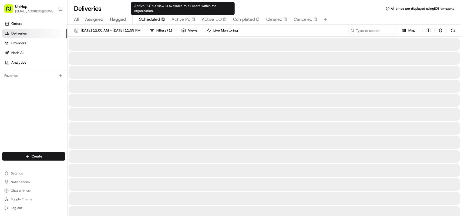
click at [180, 18] on span "Active PU" at bounding box center [180, 19] width 19 height 6
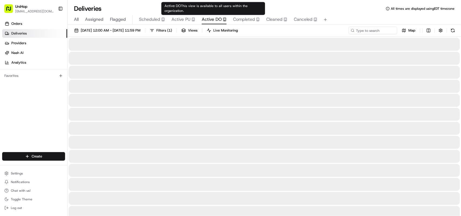
click at [212, 16] on span "Active DO" at bounding box center [212, 19] width 20 height 6
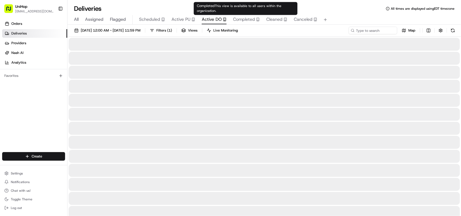
click at [238, 18] on span "Completed" at bounding box center [244, 19] width 22 height 6
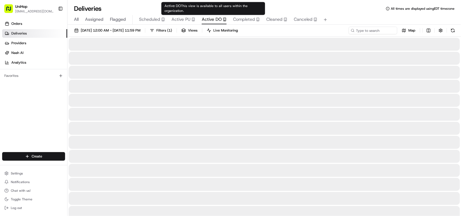
click at [215, 20] on span "Active DO" at bounding box center [212, 19] width 20 height 6
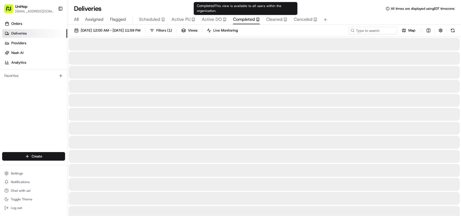
click at [238, 18] on span "Completed" at bounding box center [244, 19] width 22 height 6
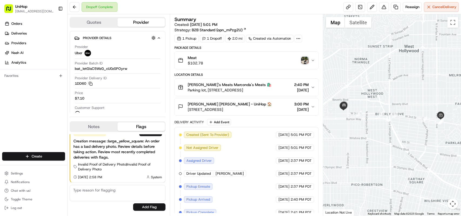
click at [304, 63] on img "button" at bounding box center [305, 61] width 8 height 8
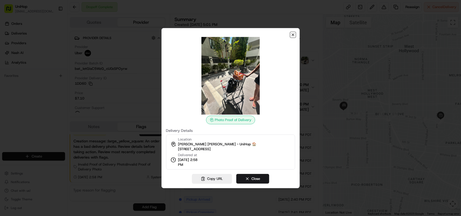
click at [291, 34] on icon "button" at bounding box center [293, 35] width 4 height 4
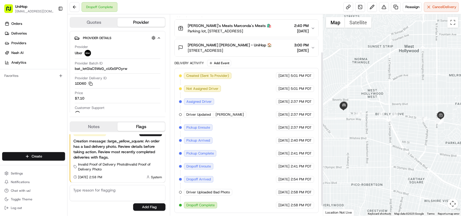
scroll to position [61, 0]
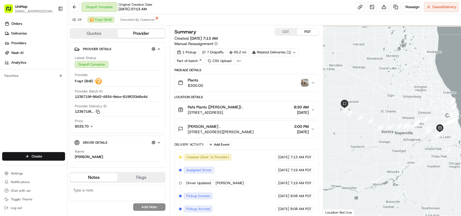
click at [305, 83] on img "button" at bounding box center [305, 83] width 8 height 8
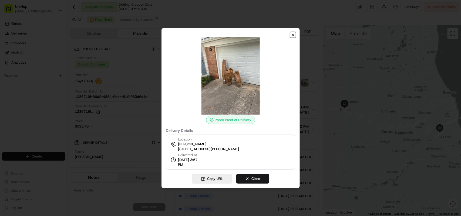
click at [292, 35] on icon "button" at bounding box center [293, 35] width 2 height 2
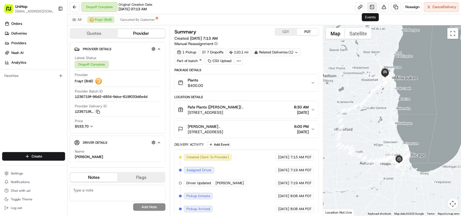
click at [371, 9] on link at bounding box center [372, 7] width 10 height 10
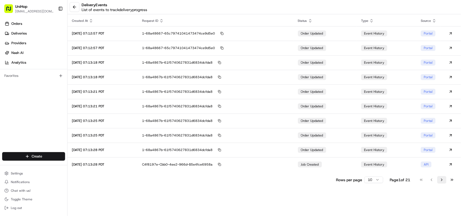
click at [439, 179] on button "Go to next page" at bounding box center [441, 180] width 9 height 8
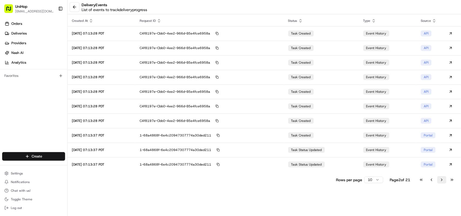
click at [439, 179] on button "Go to next page" at bounding box center [441, 180] width 9 height 8
click at [440, 179] on button "Go to next page" at bounding box center [441, 180] width 9 height 8
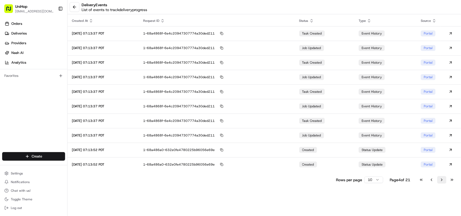
click at [440, 179] on button "Go to next page" at bounding box center [441, 180] width 9 height 8
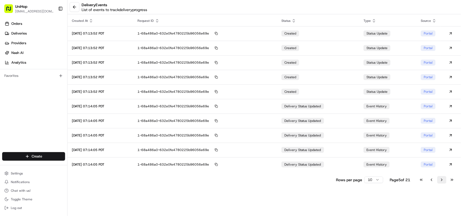
click at [440, 179] on button "Go to next page" at bounding box center [441, 180] width 9 height 8
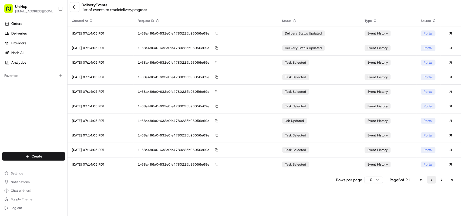
click at [430, 181] on button "Go to previous page" at bounding box center [431, 180] width 9 height 8
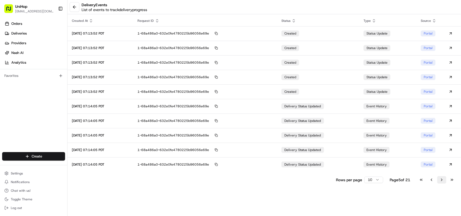
click at [439, 180] on button "Go to next page" at bounding box center [441, 180] width 9 height 8
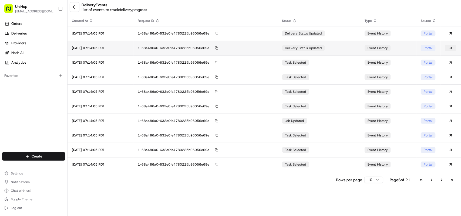
click at [451, 47] on button at bounding box center [450, 48] width 11 height 6
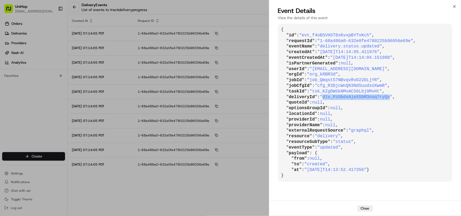
drag, startPoint x: 322, startPoint y: 97, endPoint x: 383, endPoint y: 95, distance: 60.8
click at [383, 95] on span ""dlv_PzGbdxAjeX5bM3noq7ryQv"" at bounding box center [356, 97] width 73 height 5
copy span "dlv_PzGbdxAjeX5bM3noq7ryQv"
